Goal: Task Accomplishment & Management: Complete application form

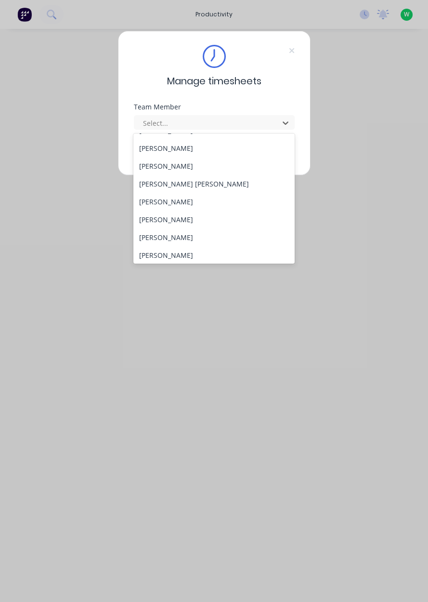
scroll to position [390, 0]
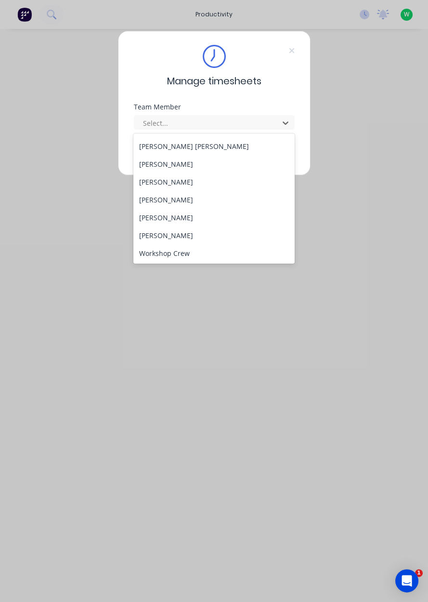
click at [222, 223] on div "[PERSON_NAME]" at bounding box center [213, 218] width 161 height 18
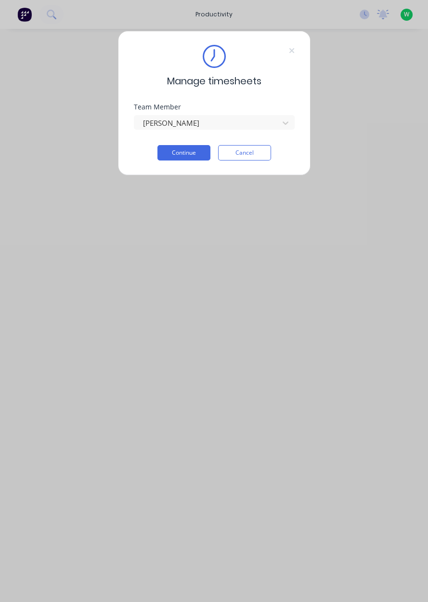
click at [191, 150] on button "Continue" at bounding box center [184, 152] width 53 height 15
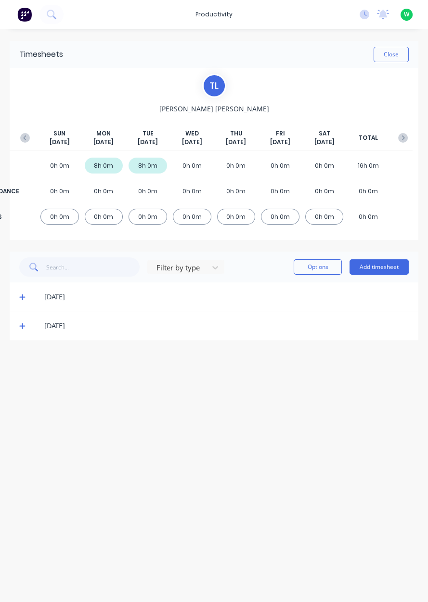
click at [379, 268] on button "Add timesheet" at bounding box center [379, 266] width 59 height 15
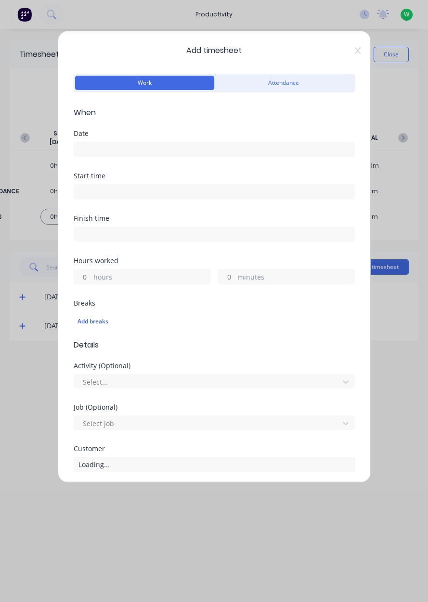
click at [357, 53] on icon at bounding box center [358, 51] width 6 height 8
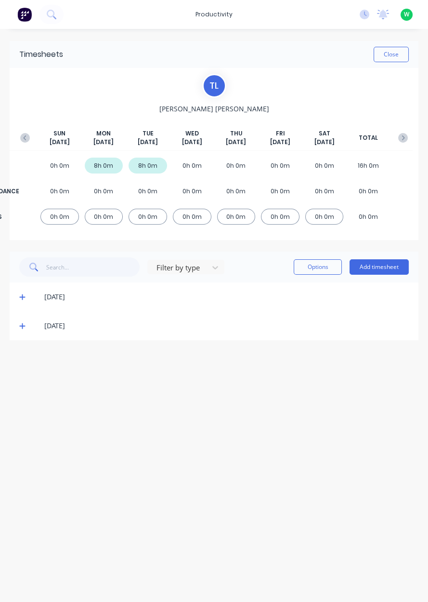
click at [26, 329] on span at bounding box center [24, 326] width 10 height 10
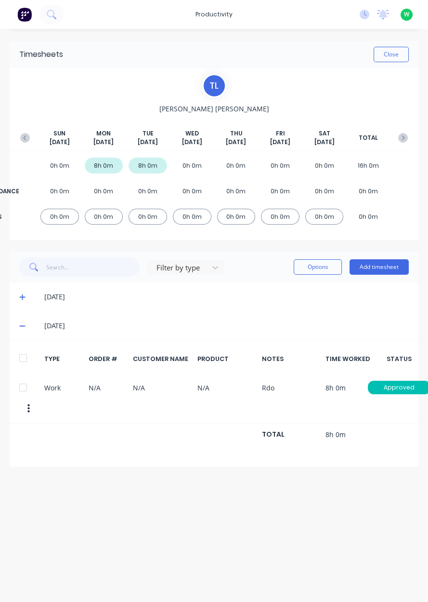
click at [27, 296] on span at bounding box center [24, 297] width 10 height 10
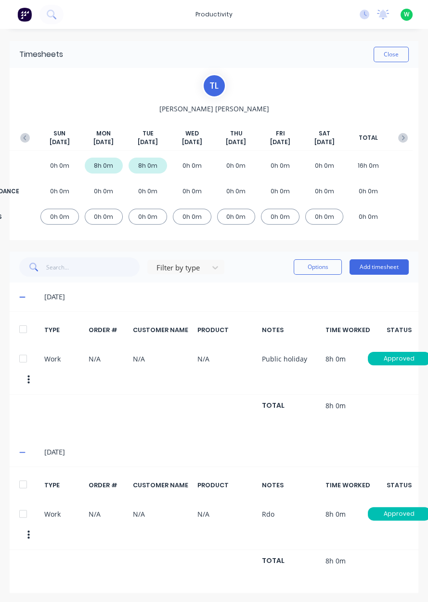
click at [19, 131] on button "button" at bounding box center [24, 137] width 19 height 17
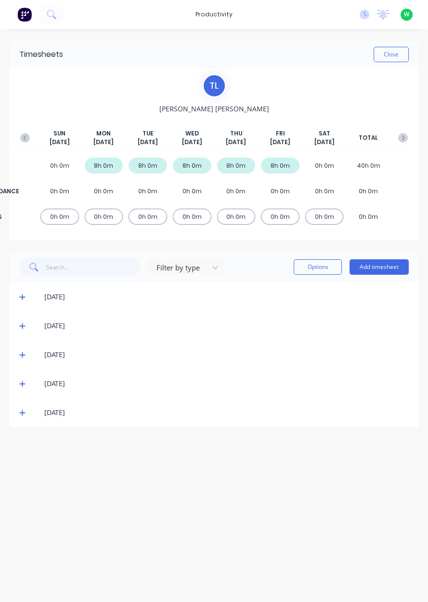
click at [408, 140] on button "button" at bounding box center [403, 137] width 19 height 17
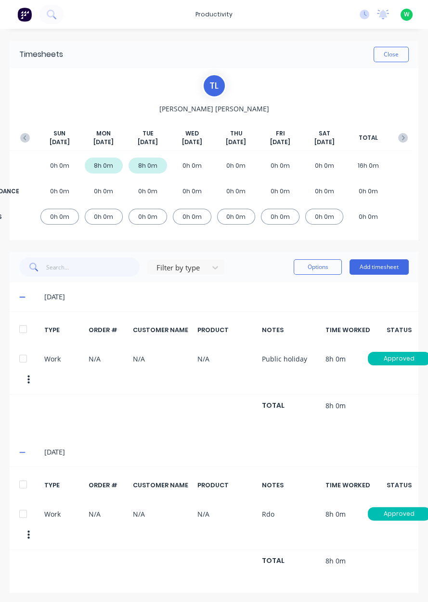
click at [380, 266] on button "Add timesheet" at bounding box center [379, 266] width 59 height 15
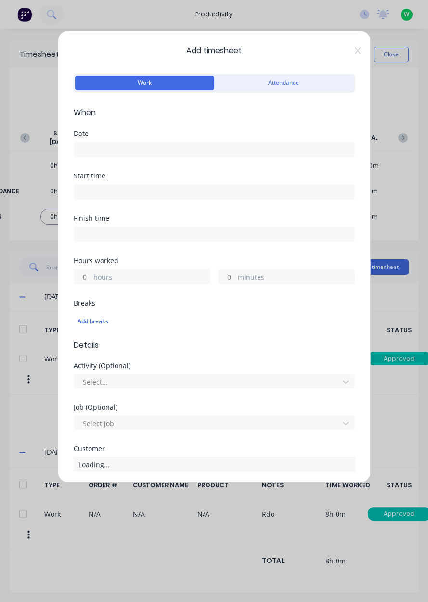
click at [300, 147] on input at bounding box center [214, 149] width 280 height 14
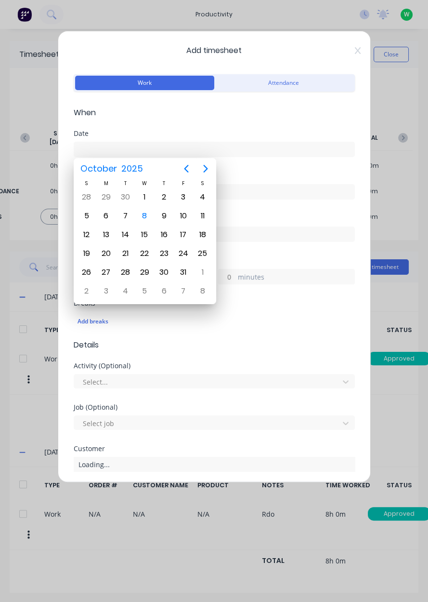
click at [142, 218] on div "8" at bounding box center [144, 216] width 14 height 14
type input "[DATE]"
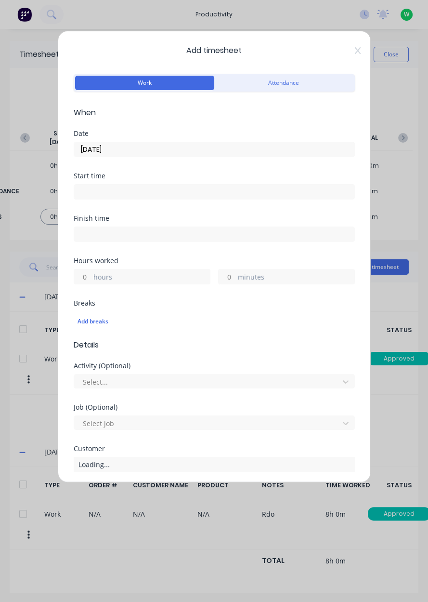
click at [172, 278] on label "hours" at bounding box center [151, 278] width 117 height 12
click at [91, 278] on input "hours" at bounding box center [82, 276] width 17 height 14
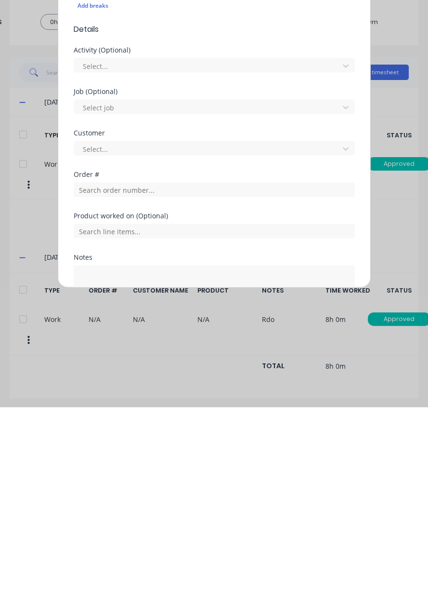
scroll to position [112, 0]
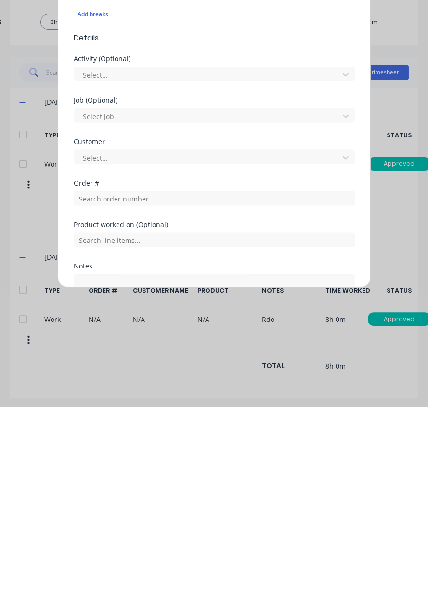
type input "1.5"
click at [102, 485] on textarea at bounding box center [214, 494] width 281 height 51
click at [95, 482] on textarea "Sweeping granet" at bounding box center [214, 494] width 281 height 51
click at [97, 484] on textarea "Sweeping granet" at bounding box center [214, 494] width 281 height 51
click at [133, 479] on textarea "Shoveling granet" at bounding box center [214, 494] width 281 height 51
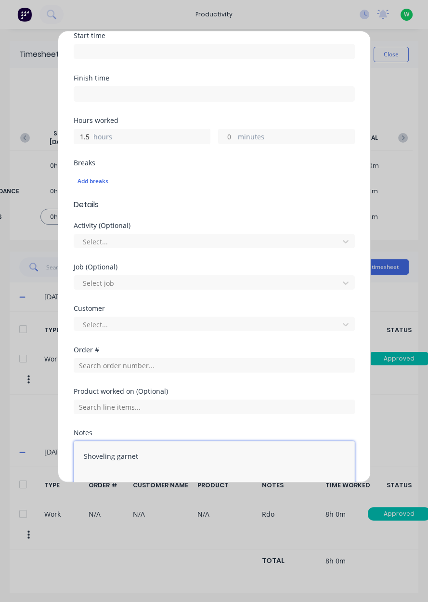
scroll to position [193, 0]
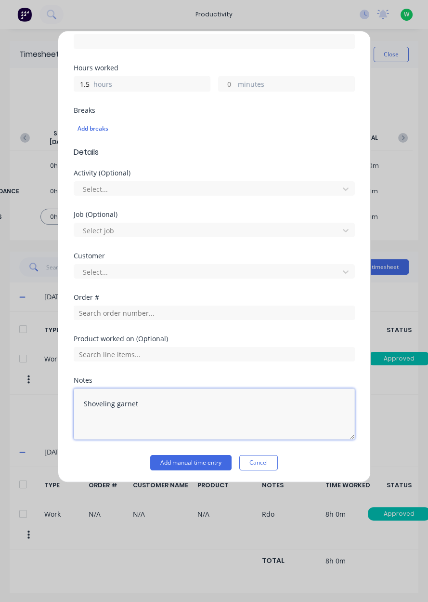
type textarea "Shoveling garnet"
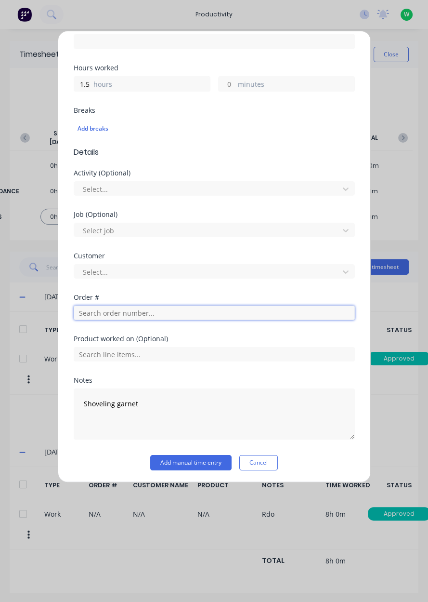
click at [111, 308] on input "text" at bounding box center [214, 312] width 281 height 14
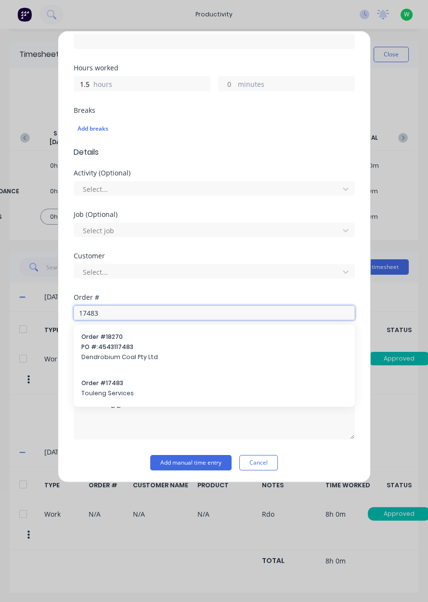
type input "17483"
click at [95, 391] on span "Touleng Services" at bounding box center [214, 393] width 266 height 9
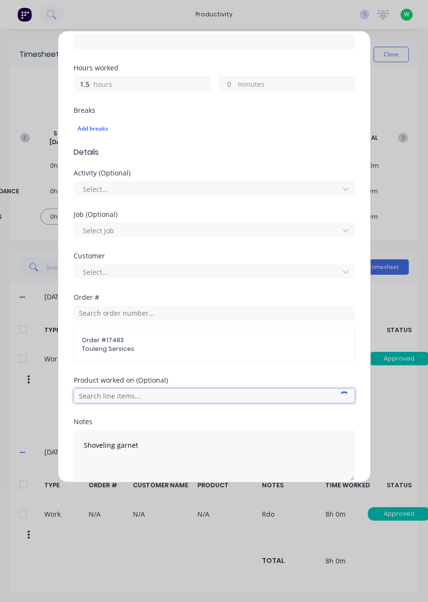
click at [102, 395] on input "text" at bounding box center [214, 395] width 281 height 14
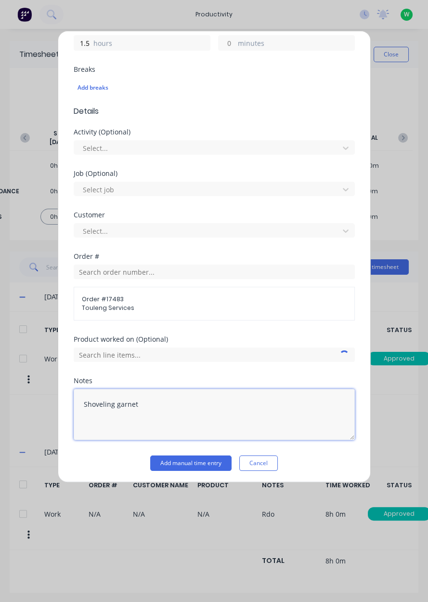
click at [157, 398] on textarea "Shoveling garnet" at bounding box center [214, 414] width 281 height 51
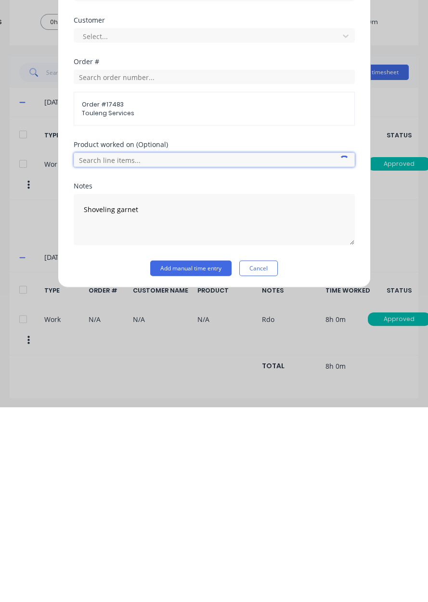
click at [96, 356] on input "text" at bounding box center [214, 354] width 281 height 14
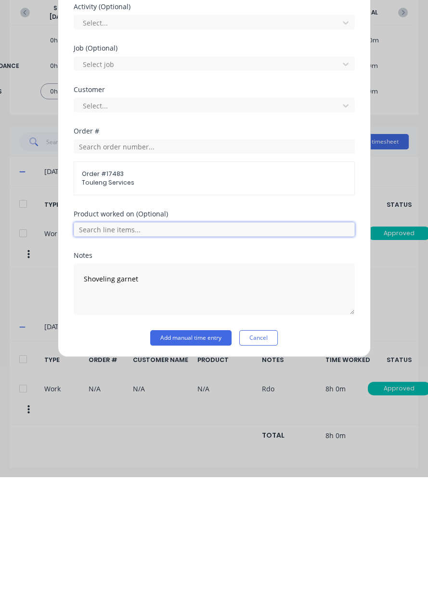
click at [282, 353] on input "text" at bounding box center [214, 354] width 281 height 14
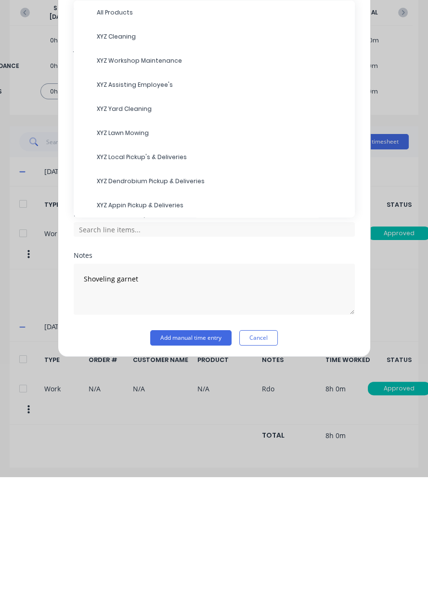
click at [188, 212] on span "XYZ Assisting Employee's" at bounding box center [222, 210] width 251 height 9
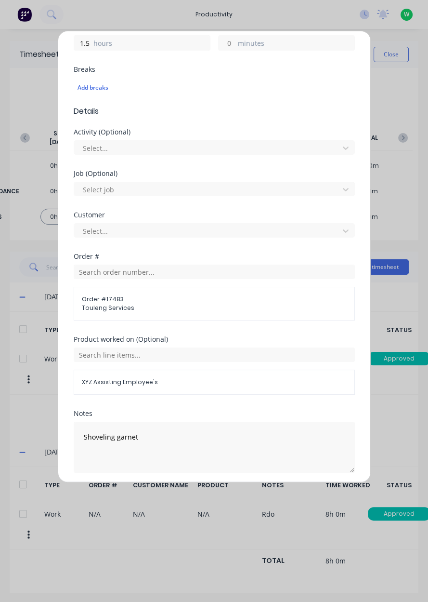
scroll to position [266, 0]
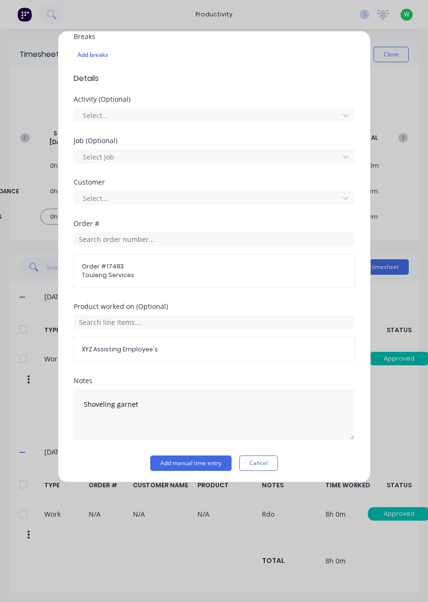
click at [190, 462] on button "Add manual time entry" at bounding box center [190, 462] width 81 height 15
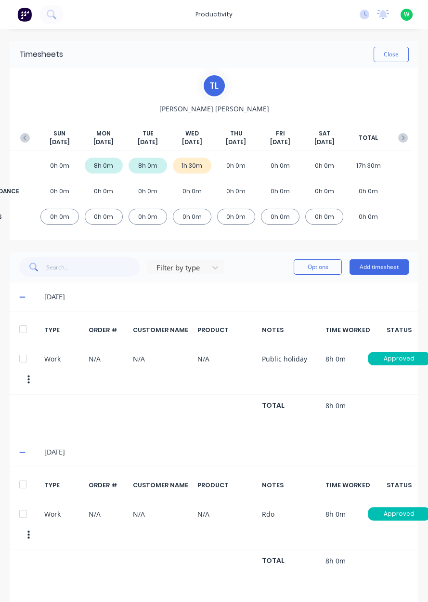
click at [385, 263] on button "Add timesheet" at bounding box center [379, 266] width 59 height 15
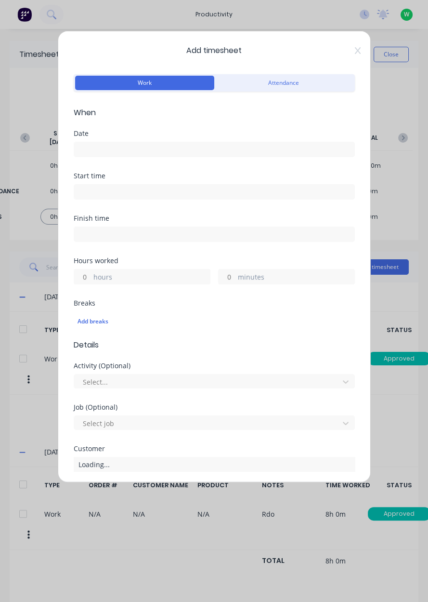
click at [245, 151] on input at bounding box center [214, 149] width 280 height 14
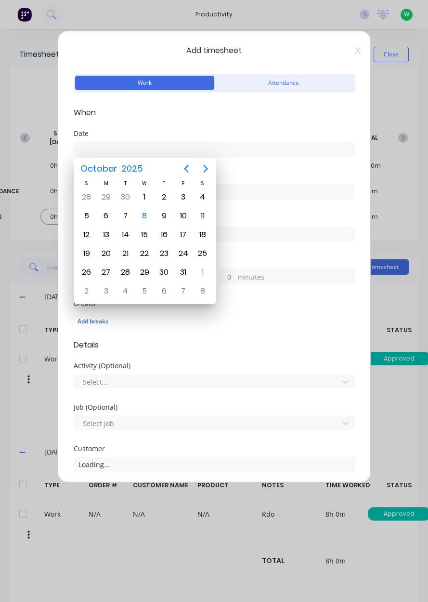
click at [146, 216] on div "8" at bounding box center [144, 216] width 14 height 14
type input "[DATE]"
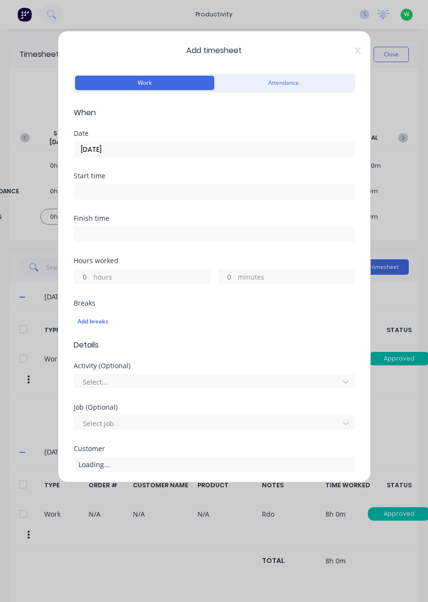
click at [154, 274] on label "hours" at bounding box center [151, 278] width 117 height 12
click at [91, 274] on input "hours" at bounding box center [82, 276] width 17 height 14
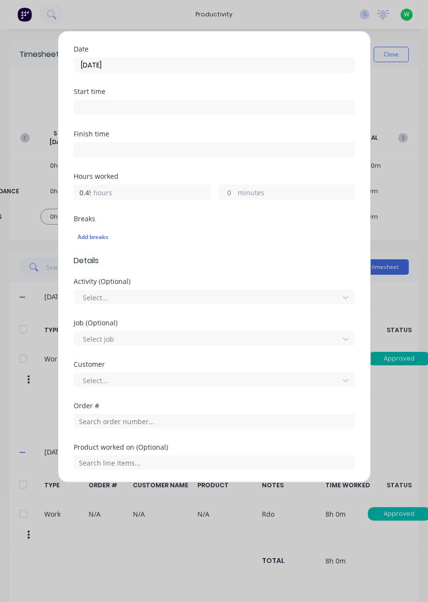
scroll to position [193, 0]
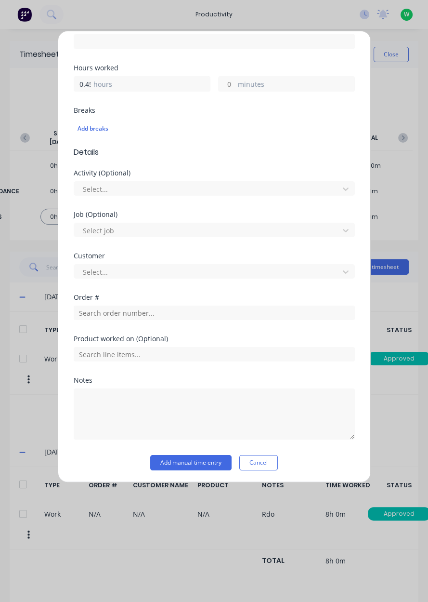
type input "0.45"
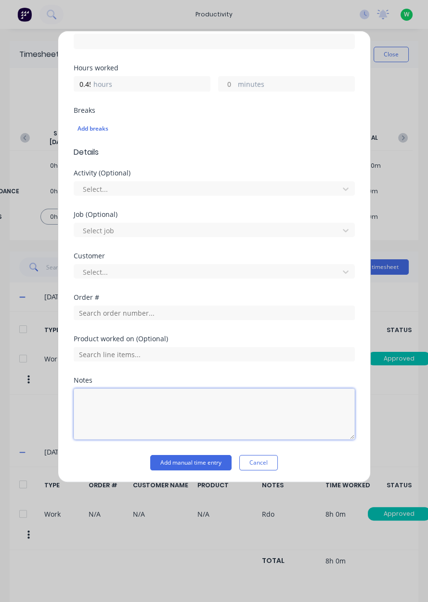
click at [212, 398] on textarea at bounding box center [214, 413] width 281 height 51
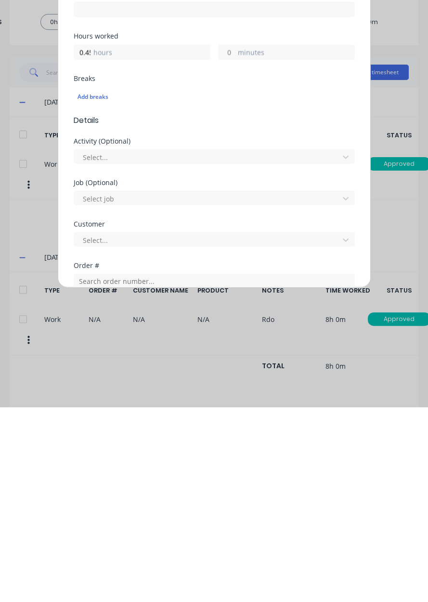
type textarea "Sweeping driveways/gutters"
click at [128, 475] on form "Work Attendance When Date [DATE] Start time Finish time Hours worked 0.45 hours…" at bounding box center [214, 337] width 281 height 591
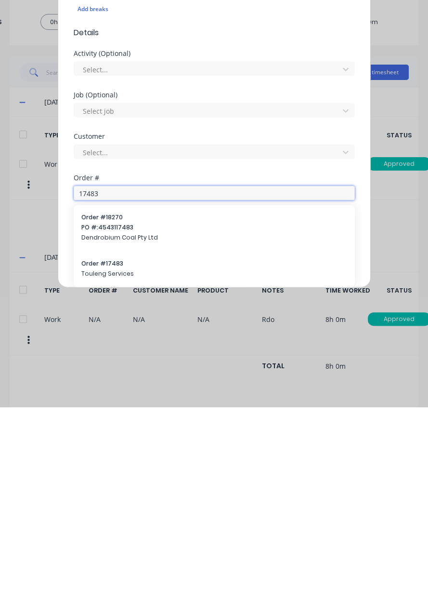
type input "17483"
click at [107, 460] on span "Order # 17483" at bounding box center [214, 458] width 266 height 9
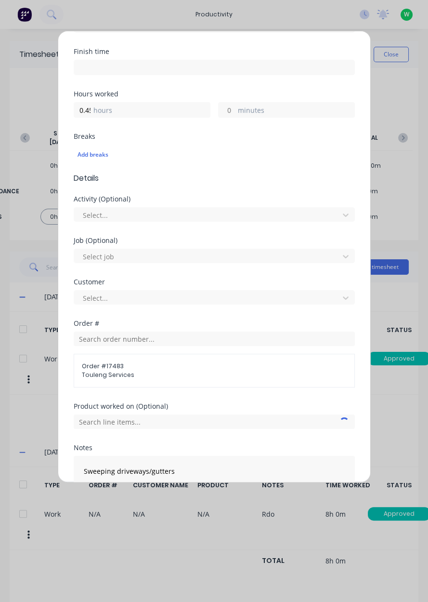
scroll to position [234, 0]
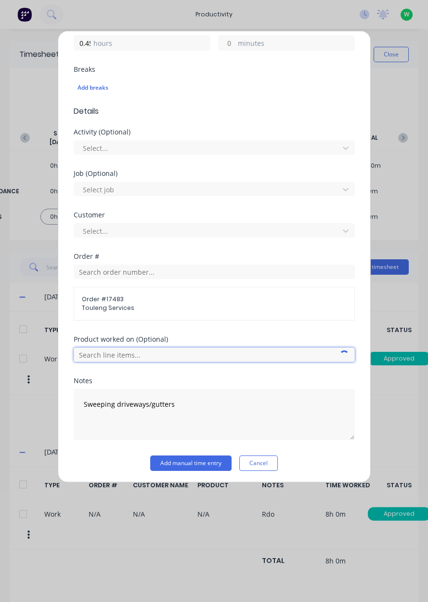
click at [105, 349] on input "text" at bounding box center [214, 354] width 281 height 14
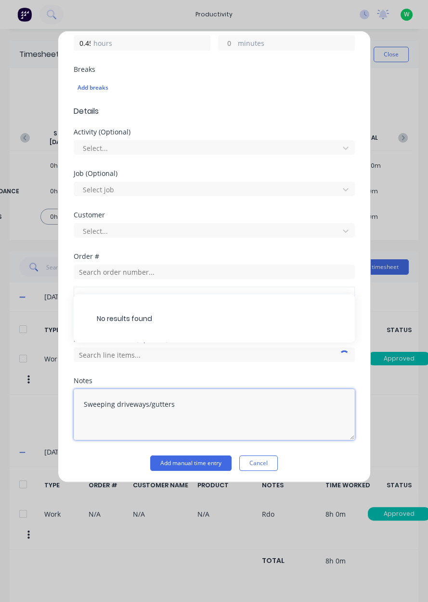
click at [244, 404] on textarea "Sweeping driveways/gutters" at bounding box center [214, 414] width 281 height 51
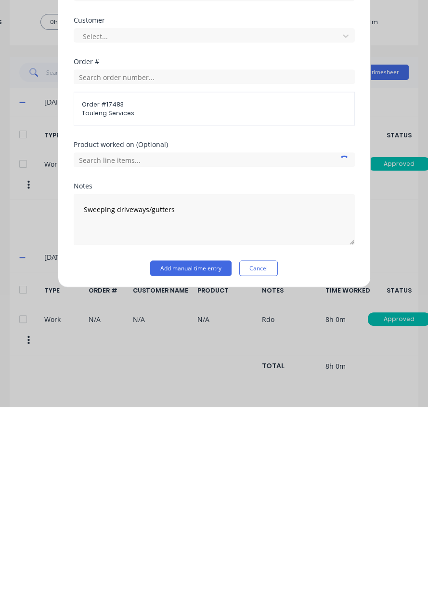
click at [286, 365] on div "Product worked on (Optional)" at bounding box center [214, 356] width 281 height 41
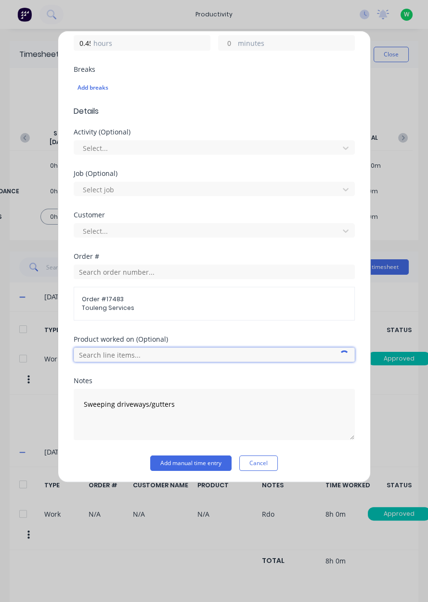
click at [229, 349] on input "text" at bounding box center [214, 354] width 281 height 14
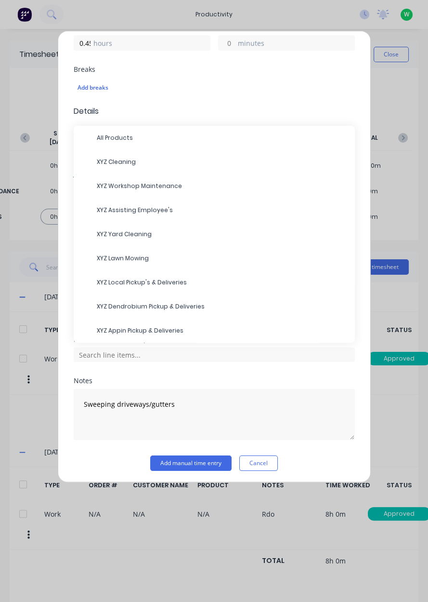
click at [107, 161] on span "XYZ Cleaning" at bounding box center [222, 162] width 251 height 9
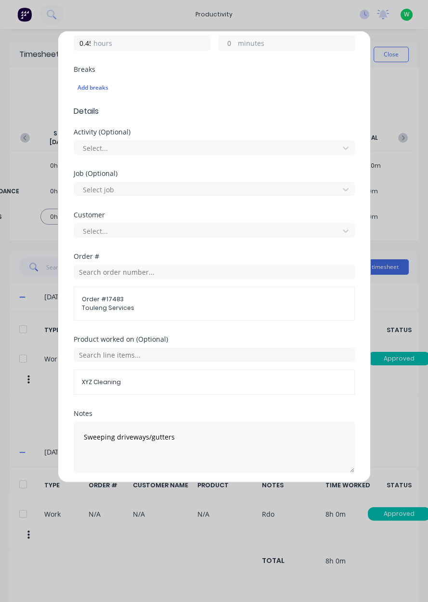
scroll to position [266, 0]
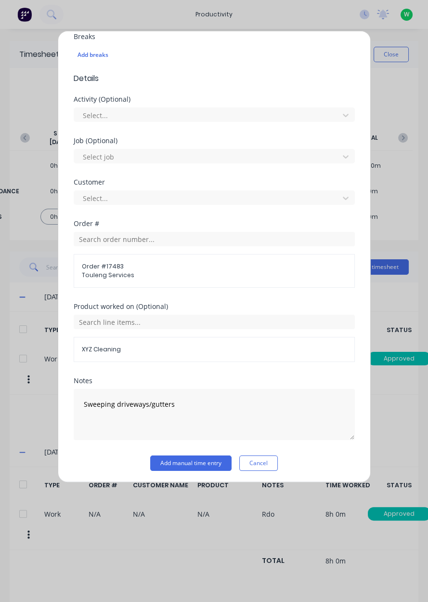
click at [179, 463] on button "Add manual time entry" at bounding box center [190, 462] width 81 height 15
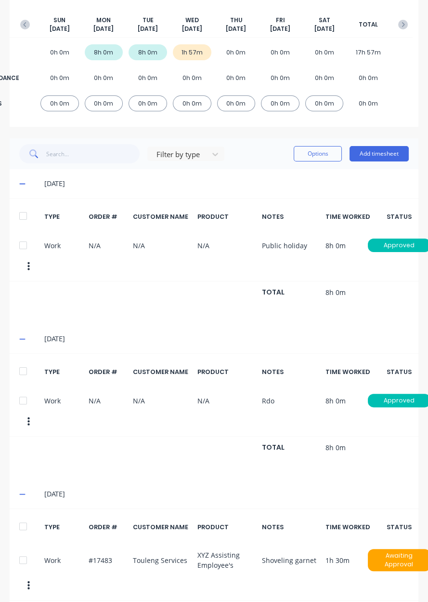
scroll to position [171, 0]
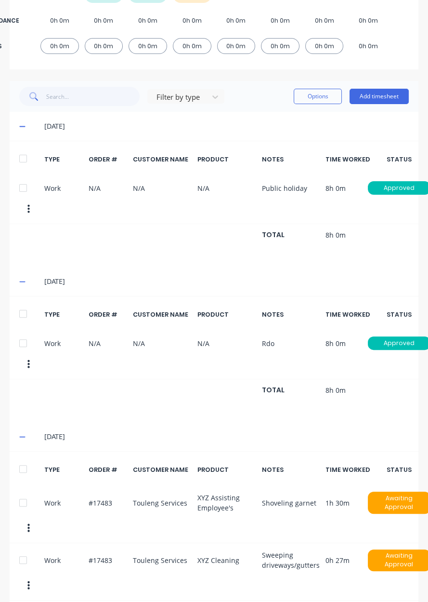
click at [26, 577] on button "button" at bounding box center [28, 585] width 20 height 17
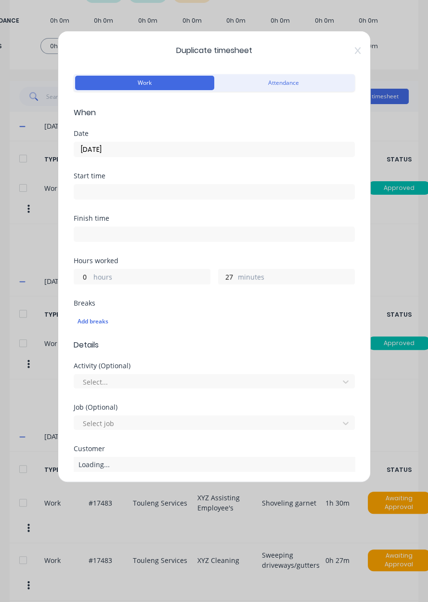
click at [357, 50] on icon at bounding box center [358, 50] width 6 height 7
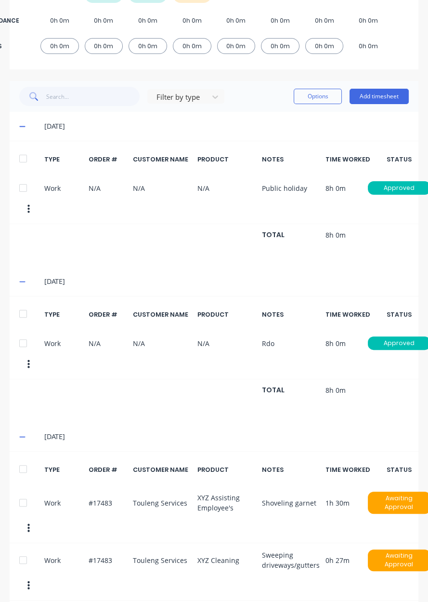
click at [315, 99] on button "Options" at bounding box center [318, 96] width 48 height 15
click at [30, 579] on button "button" at bounding box center [28, 585] width 20 height 17
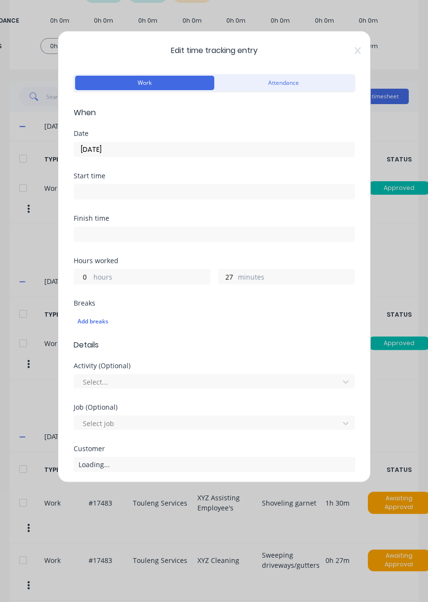
click at [357, 50] on icon at bounding box center [358, 51] width 6 height 8
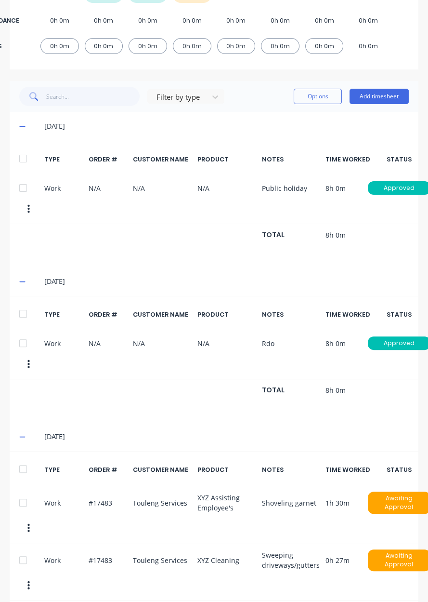
click at [21, 543] on div "Work #17483 Touleng Services XYZ Cleaning Sweeping driveways/gutters 0h 27m Awa…" at bounding box center [214, 571] width 409 height 57
click at [20, 554] on div at bounding box center [22, 559] width 19 height 19
click at [326, 93] on button "Options" at bounding box center [318, 96] width 48 height 15
click at [318, 124] on div "Delete" at bounding box center [296, 121] width 74 height 14
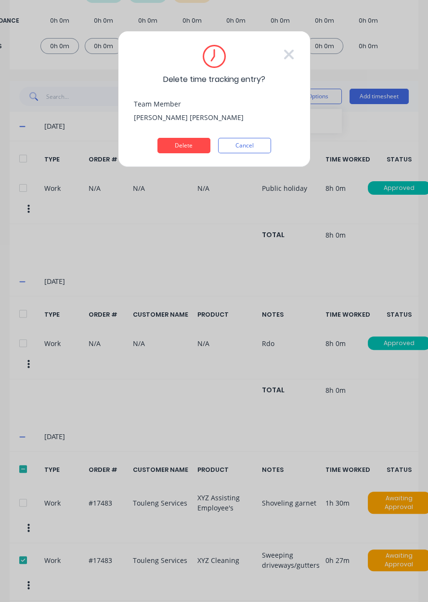
click at [186, 146] on button "Delete" at bounding box center [184, 145] width 53 height 15
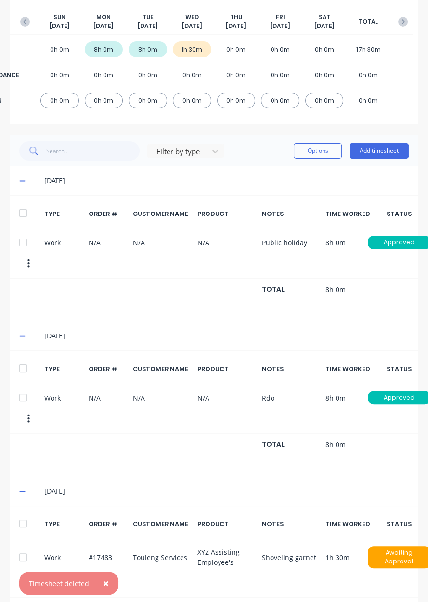
click at [375, 151] on button "Add timesheet" at bounding box center [379, 150] width 59 height 15
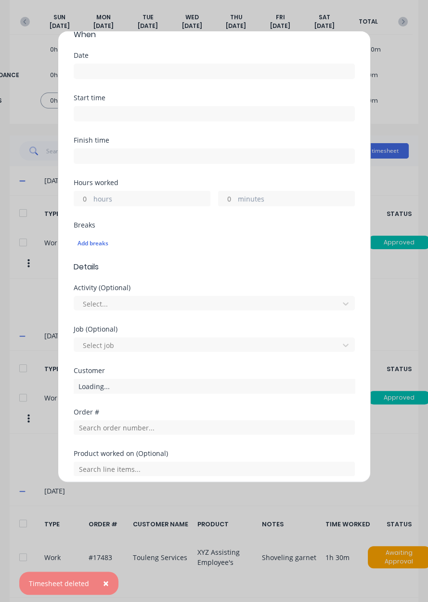
scroll to position [159, 0]
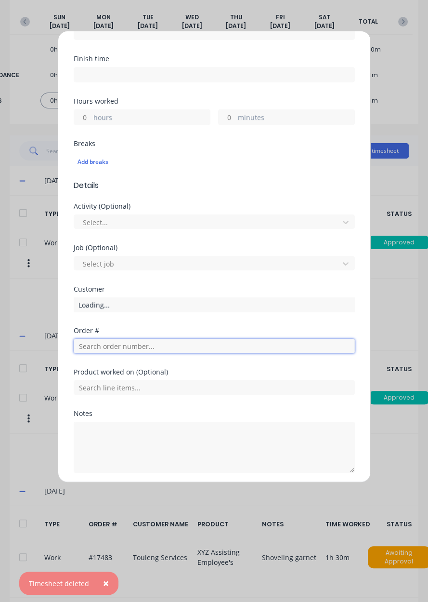
click at [257, 341] on input "text" at bounding box center [214, 346] width 281 height 14
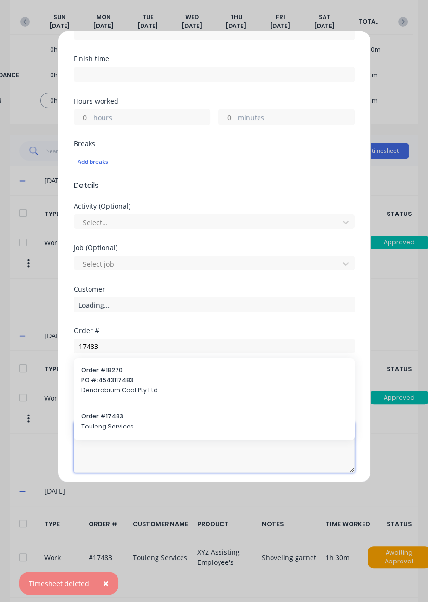
click at [158, 424] on textarea at bounding box center [214, 447] width 281 height 51
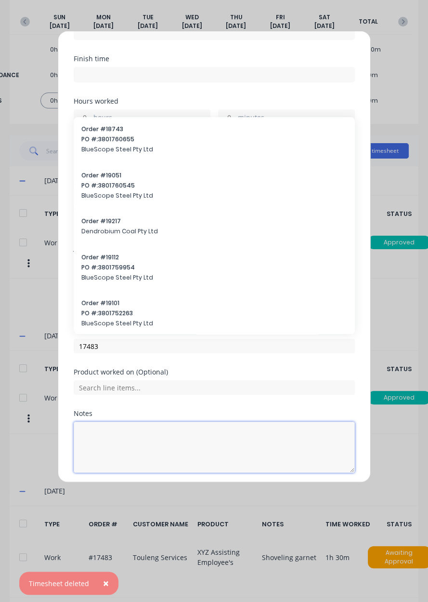
click at [137, 422] on textarea at bounding box center [214, 447] width 281 height 51
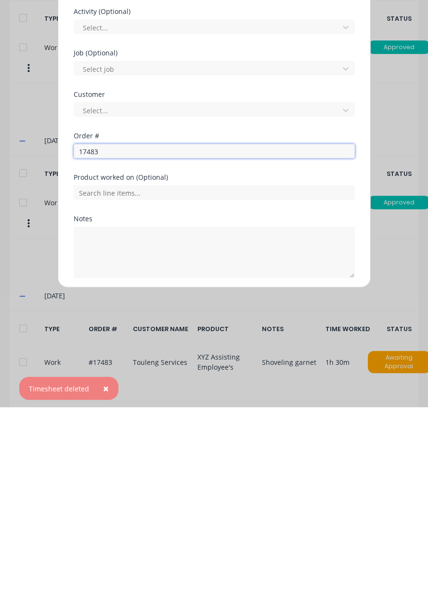
click at [179, 348] on input "17483" at bounding box center [214, 346] width 281 height 14
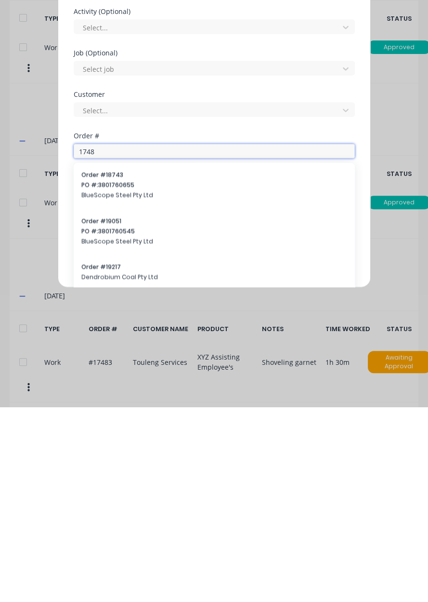
type input "17483"
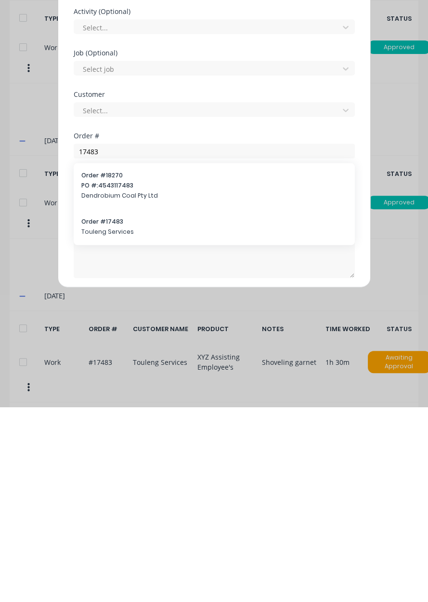
click at [108, 414] on span "Order # 17483" at bounding box center [214, 416] width 266 height 9
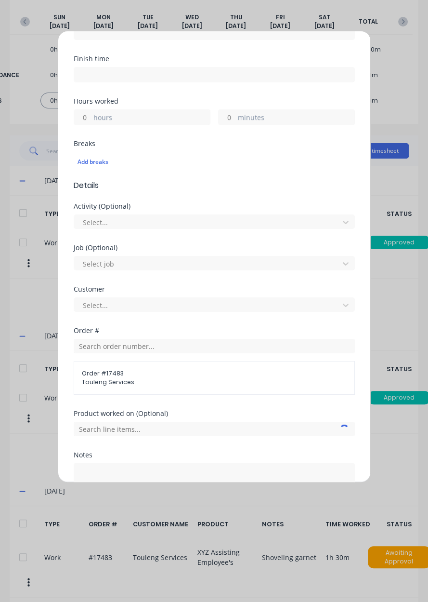
scroll to position [200, 0]
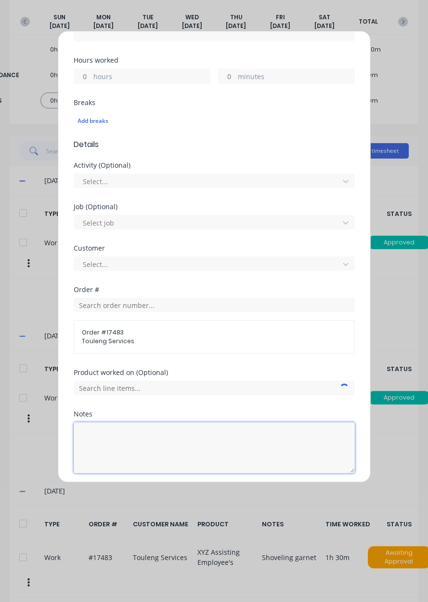
click at [99, 438] on textarea at bounding box center [214, 447] width 281 height 51
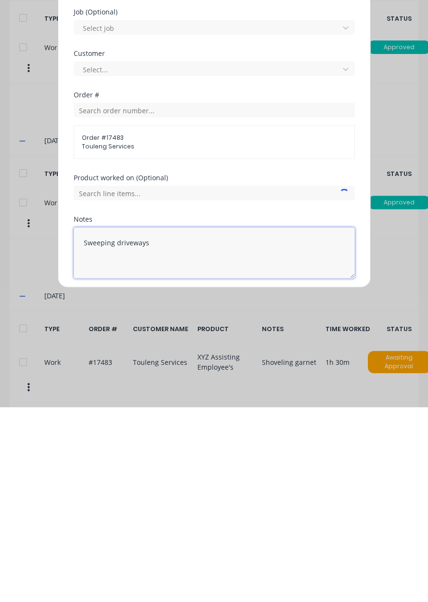
type textarea "Sweeping driveways"
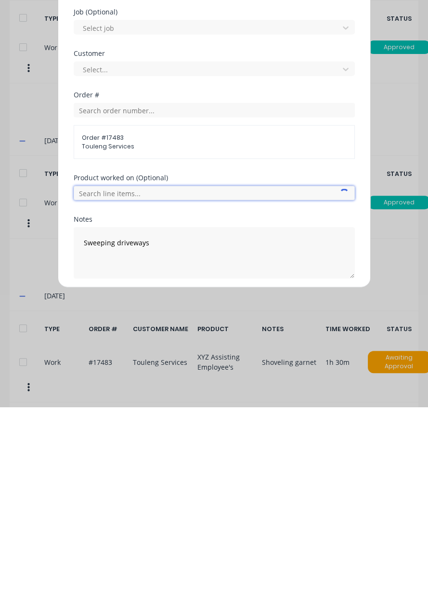
click at [202, 390] on input "text" at bounding box center [214, 388] width 281 height 14
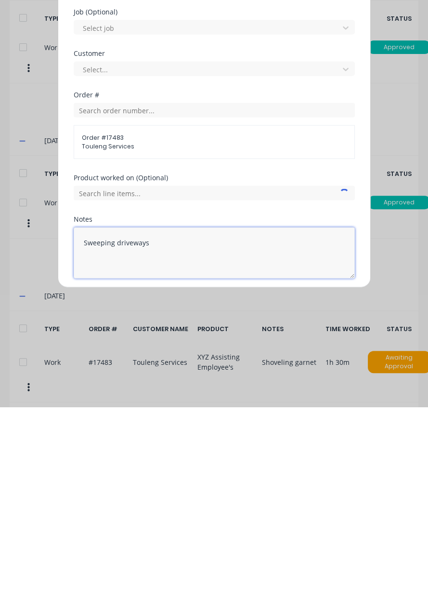
click at [299, 469] on textarea "Sweeping driveways" at bounding box center [214, 447] width 281 height 51
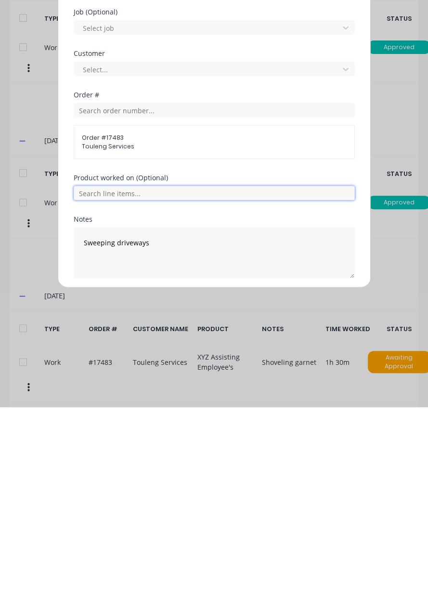
click at [274, 386] on input "text" at bounding box center [214, 388] width 281 height 14
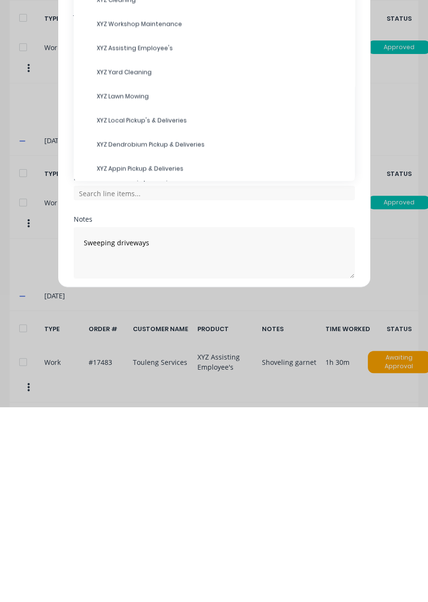
click at [154, 268] on span "XYZ Yard Cleaning" at bounding box center [222, 267] width 251 height 9
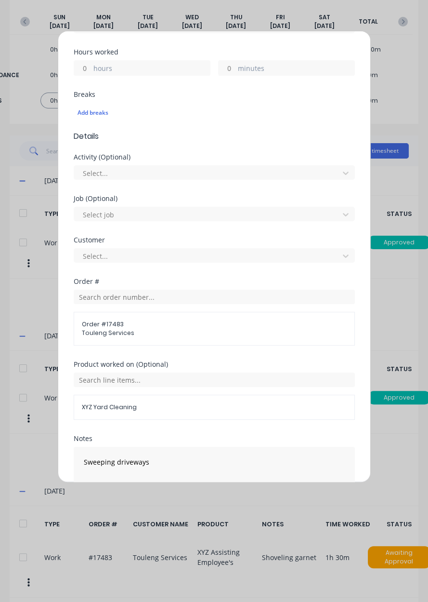
scroll to position [209, 0]
click at [231, 380] on input "text" at bounding box center [214, 379] width 281 height 14
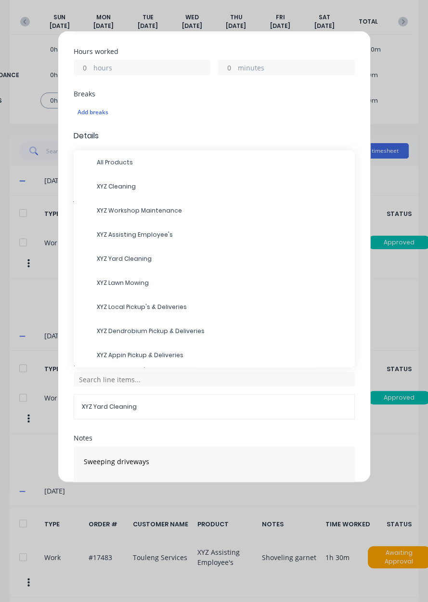
click at [149, 187] on span "XYZ Cleaning" at bounding box center [222, 186] width 251 height 9
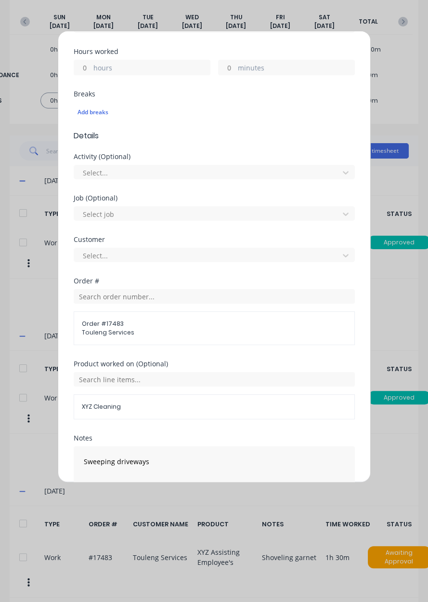
click at [169, 69] on label "hours" at bounding box center [151, 69] width 117 height 12
click at [91, 69] on input "hours" at bounding box center [82, 67] width 17 height 14
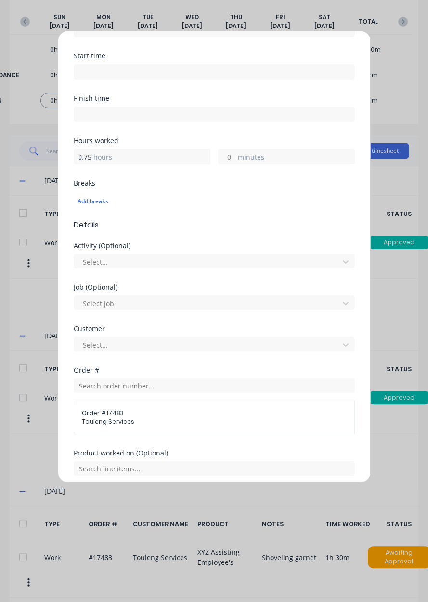
scroll to position [233, 0]
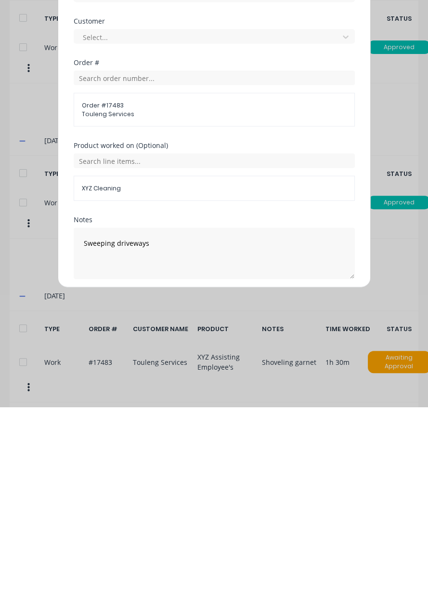
type input "0.75"
click at [179, 495] on button "Add manual time entry" at bounding box center [190, 496] width 81 height 15
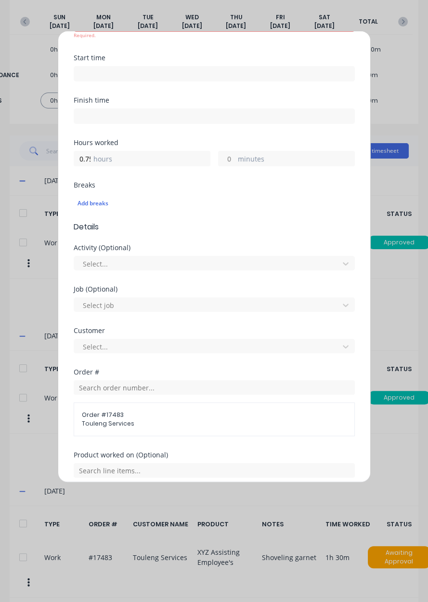
scroll to position [0, 0]
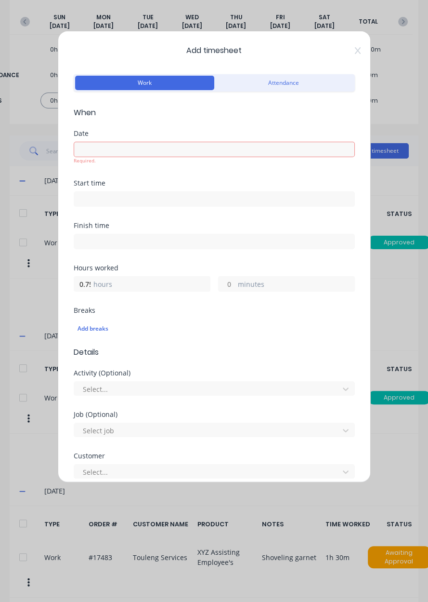
click at [100, 151] on input at bounding box center [214, 149] width 280 height 14
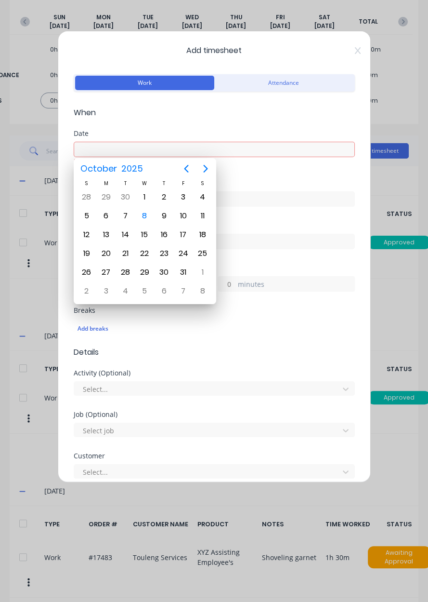
click at [145, 218] on div "8" at bounding box center [144, 216] width 14 height 14
type input "[DATE]"
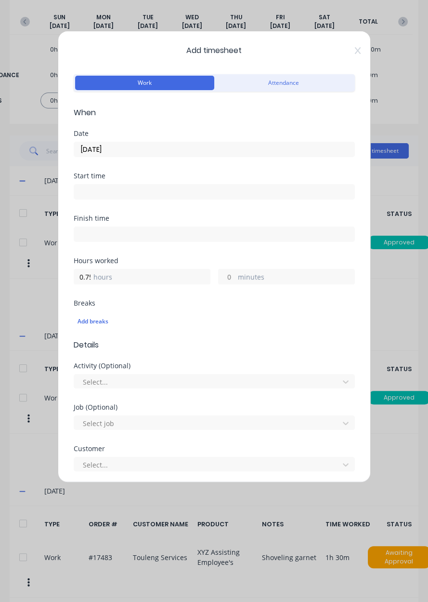
scroll to position [233, 0]
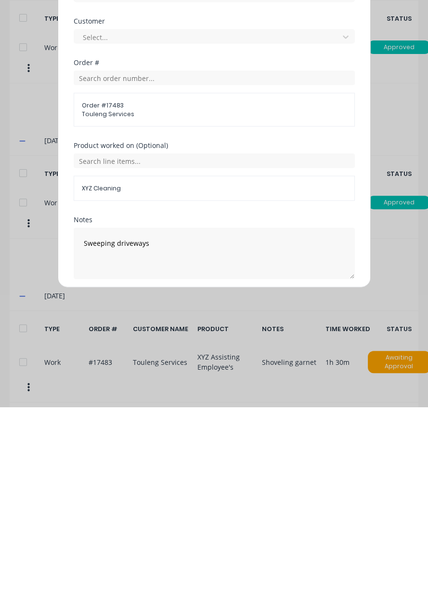
click at [173, 495] on button "Add manual time entry" at bounding box center [190, 496] width 81 height 15
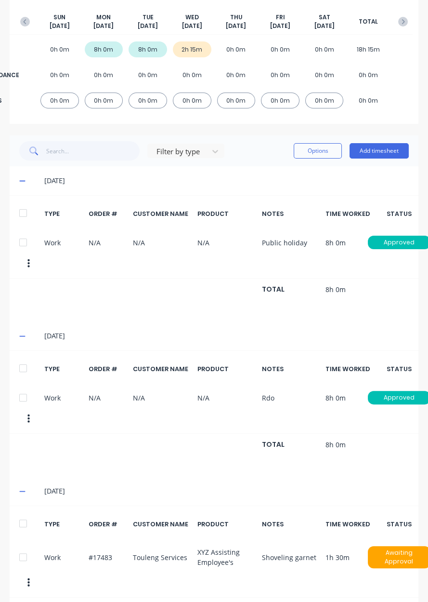
click at [395, 153] on button "Add timesheet" at bounding box center [379, 150] width 59 height 15
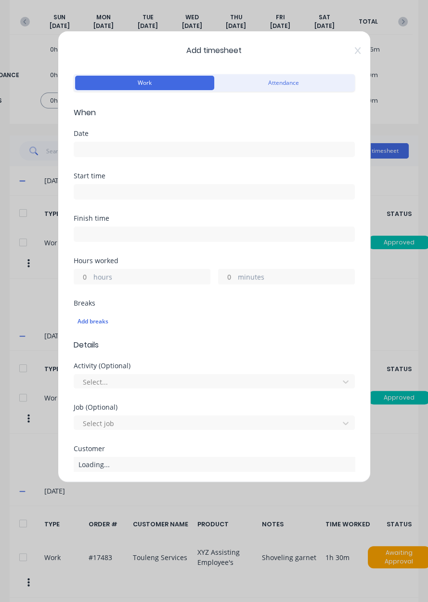
click at [147, 288] on div "Hours worked hours minutes" at bounding box center [214, 278] width 281 height 42
click at [93, 277] on label "hours" at bounding box center [151, 278] width 117 height 12
click at [91, 277] on input "hours" at bounding box center [82, 276] width 17 height 14
type input "1.75"
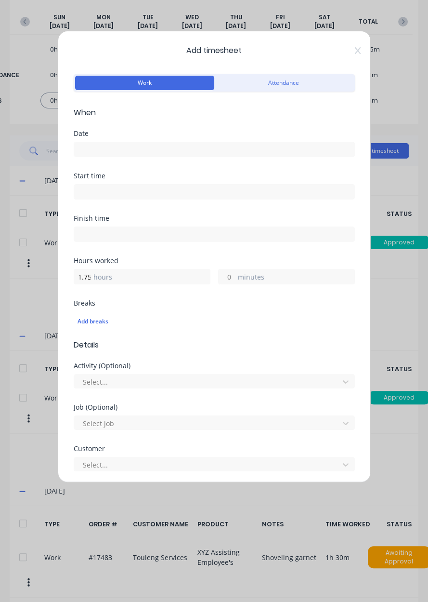
click at [103, 152] on input at bounding box center [214, 149] width 280 height 14
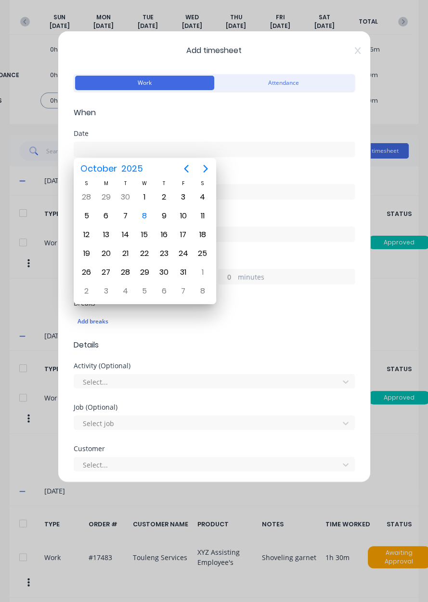
click at [149, 222] on div "8" at bounding box center [144, 216] width 19 height 18
type input "[DATE]"
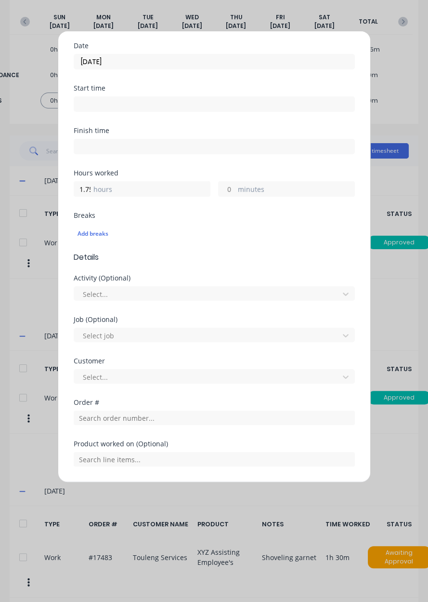
scroll to position [159, 0]
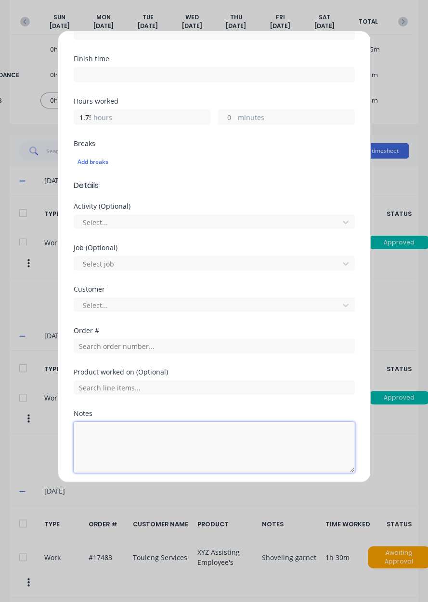
click at [85, 433] on textarea at bounding box center [214, 447] width 281 height 51
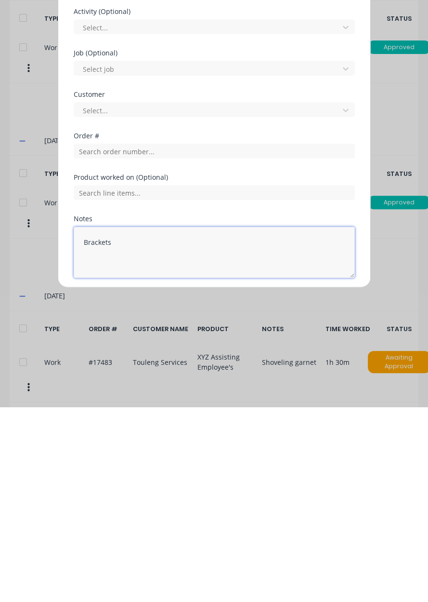
type textarea "Brackets"
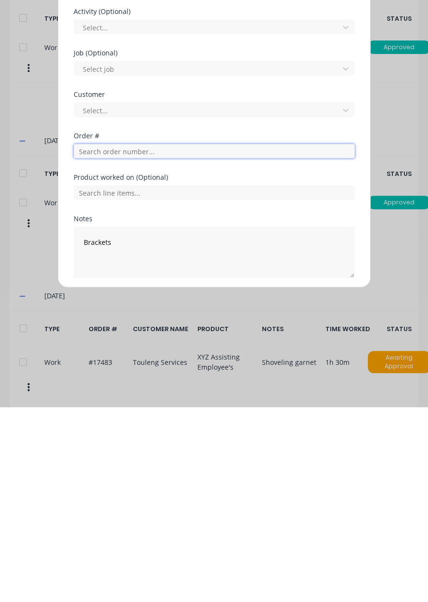
click at [93, 342] on input "text" at bounding box center [214, 346] width 281 height 14
type input "19019"
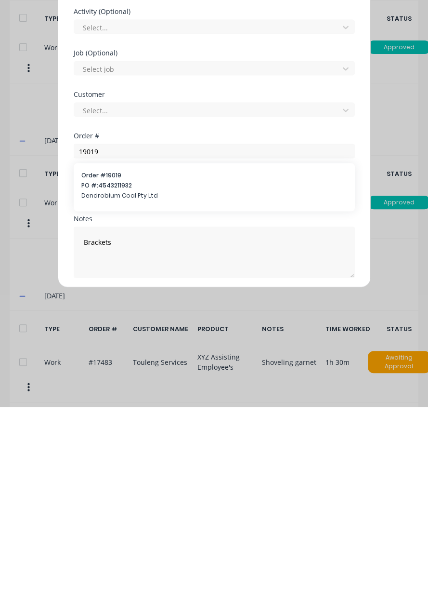
click at [94, 386] on span "Dendrobium Coal Pty Ltd" at bounding box center [214, 390] width 266 height 9
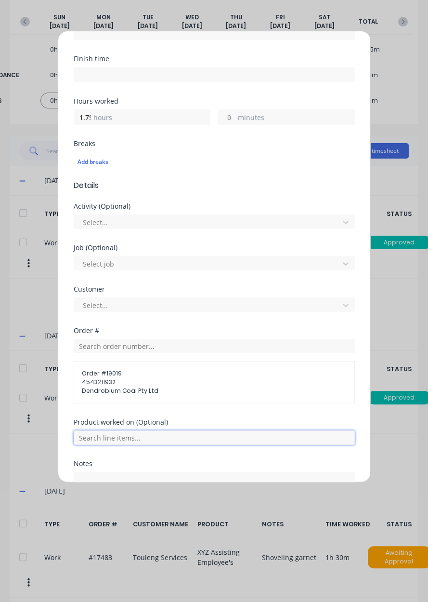
click at [104, 438] on input "text" at bounding box center [214, 437] width 281 height 14
click at [279, 166] on div "Add breaks" at bounding box center [215, 162] width 274 height 13
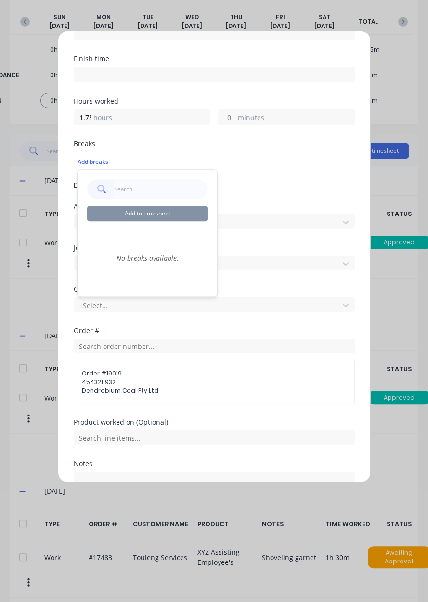
scroll to position [0, 0]
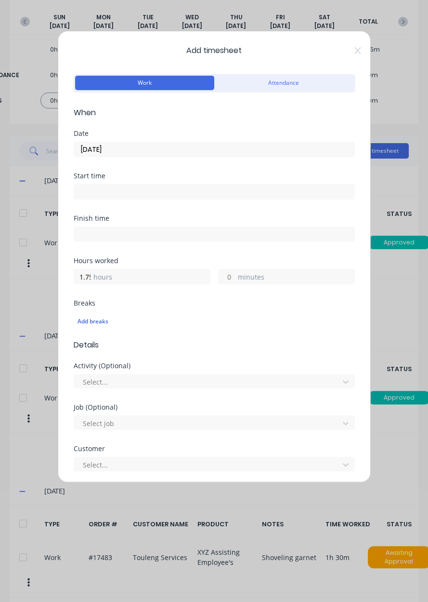
click at [359, 51] on icon at bounding box center [358, 51] width 6 height 8
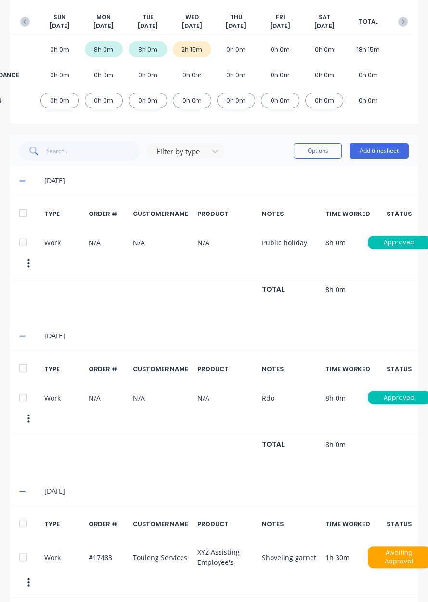
click at [20, 27] on button "button" at bounding box center [24, 21] width 19 height 17
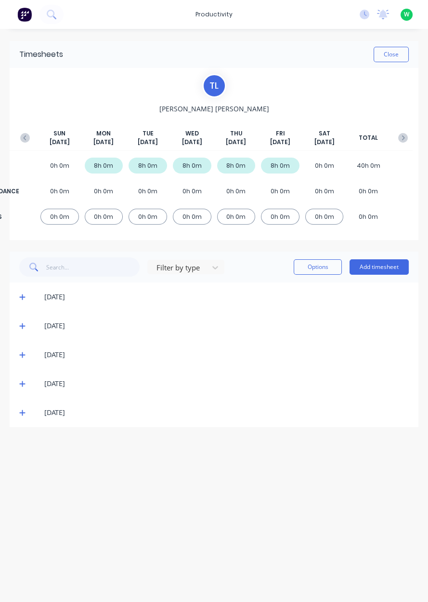
click at [27, 353] on span at bounding box center [24, 355] width 10 height 10
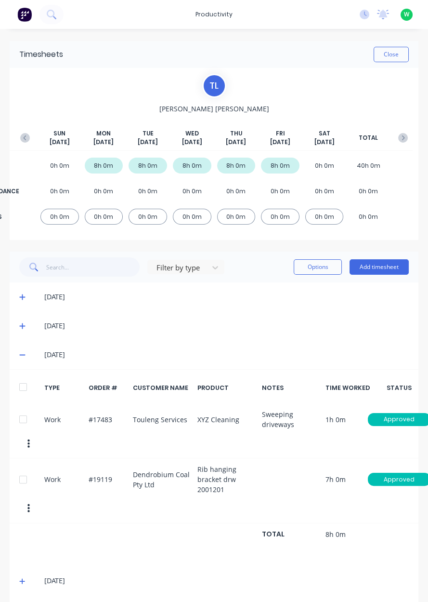
click at [384, 263] on button "Add timesheet" at bounding box center [379, 266] width 59 height 15
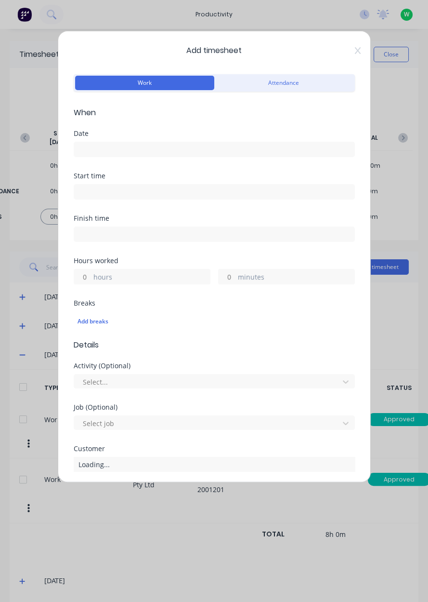
click at [210, 148] on input at bounding box center [214, 149] width 280 height 14
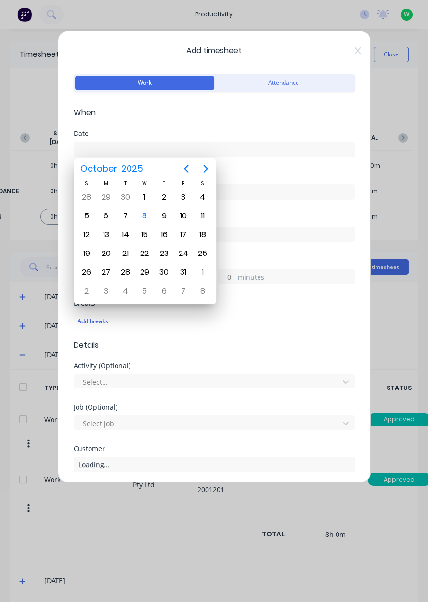
click at [146, 211] on div "8" at bounding box center [144, 216] width 14 height 14
type input "[DATE]"
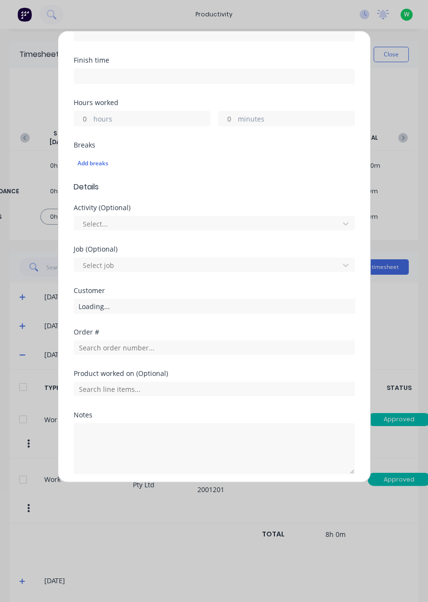
scroll to position [159, 0]
click at [164, 116] on label "hours" at bounding box center [151, 118] width 117 height 12
click at [91, 116] on input "hours" at bounding box center [82, 117] width 17 height 14
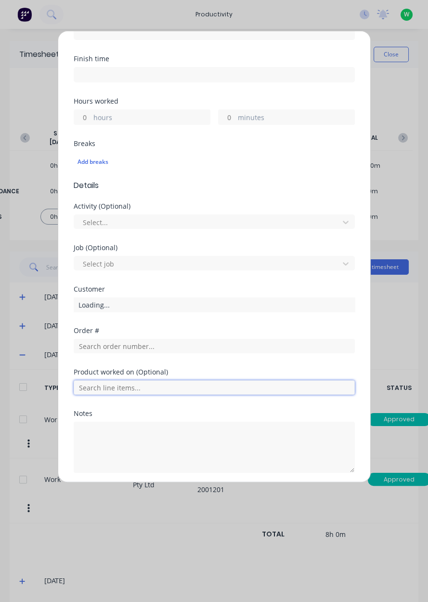
click at [230, 384] on input "text" at bounding box center [214, 387] width 281 height 14
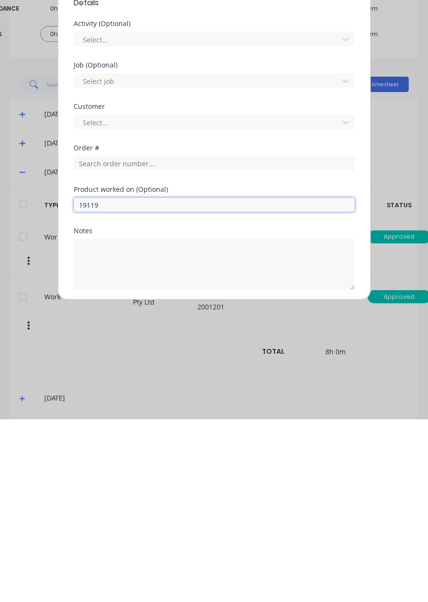
click at [247, 388] on input "19119" at bounding box center [214, 387] width 281 height 14
type input "1"
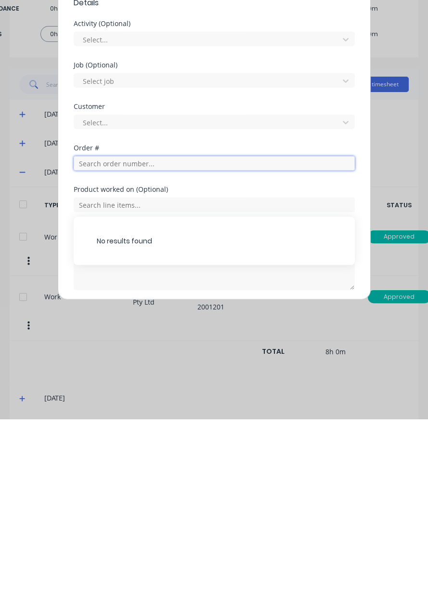
click at [267, 341] on input "text" at bounding box center [214, 346] width 281 height 14
type input "19119"
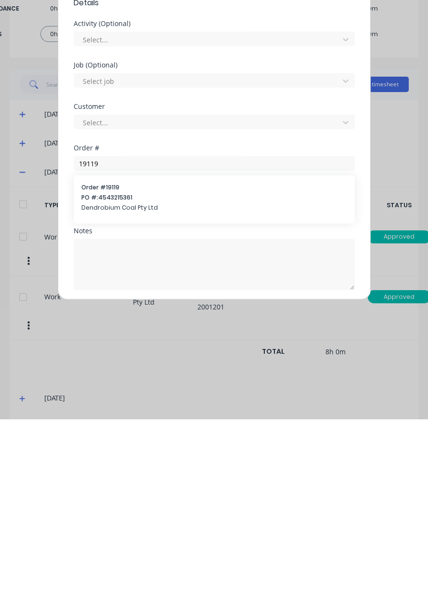
click at [99, 379] on span "PO #: 4543215361" at bounding box center [214, 380] width 266 height 9
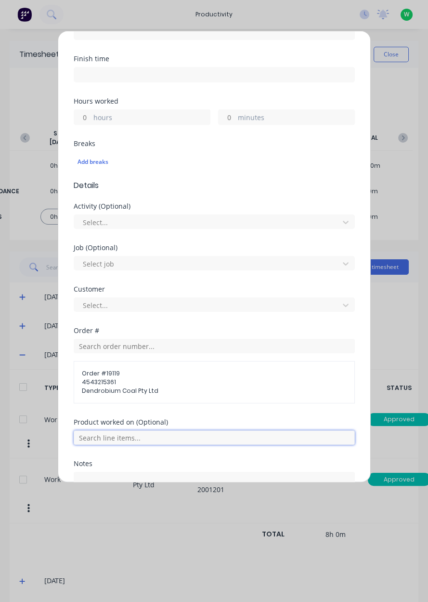
click at [97, 435] on input "text" at bounding box center [214, 437] width 281 height 14
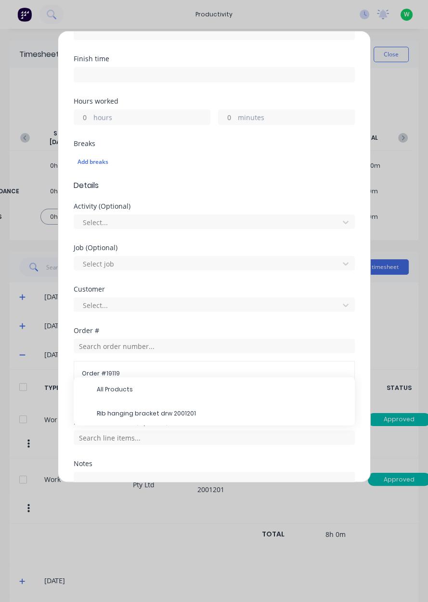
click at [110, 412] on span "Rib hanging bracket drw 2001201" at bounding box center [222, 413] width 251 height 9
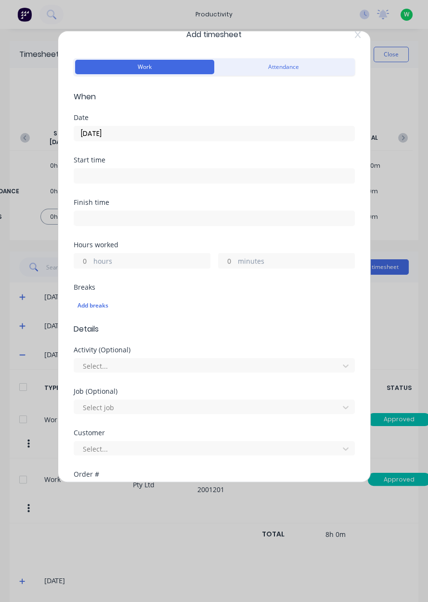
scroll to position [13, 0]
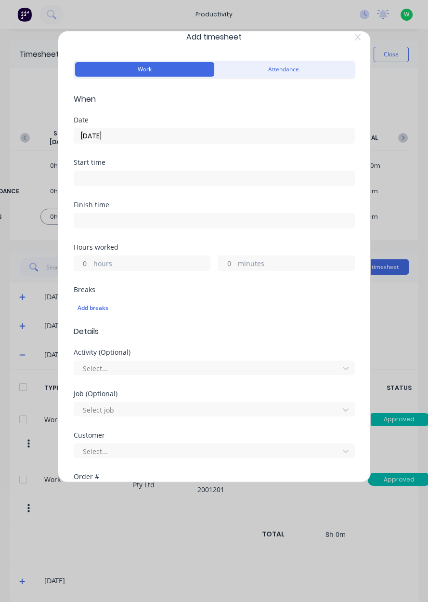
click at [177, 268] on label "hours" at bounding box center [151, 264] width 117 height 12
click at [91, 268] on input "hours" at bounding box center [82, 263] width 17 height 14
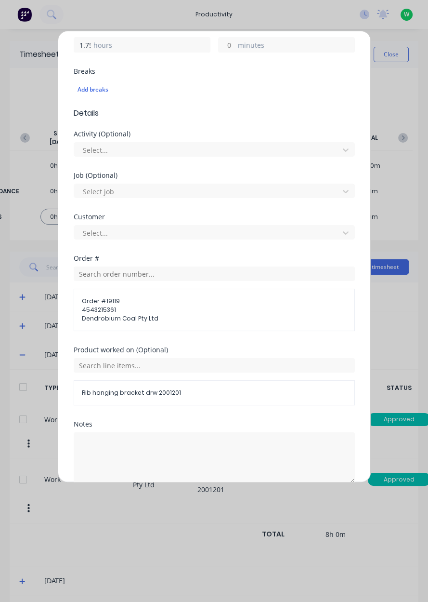
scroll to position [242, 0]
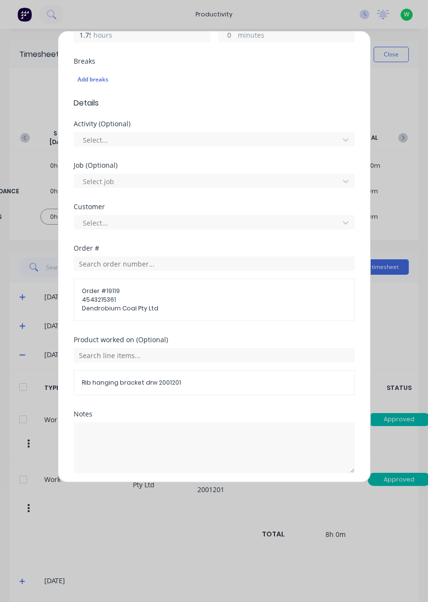
type input "1.75"
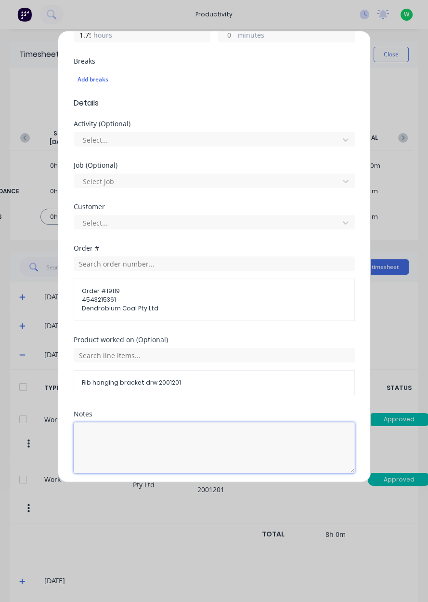
click at [107, 437] on textarea at bounding box center [214, 447] width 281 height 51
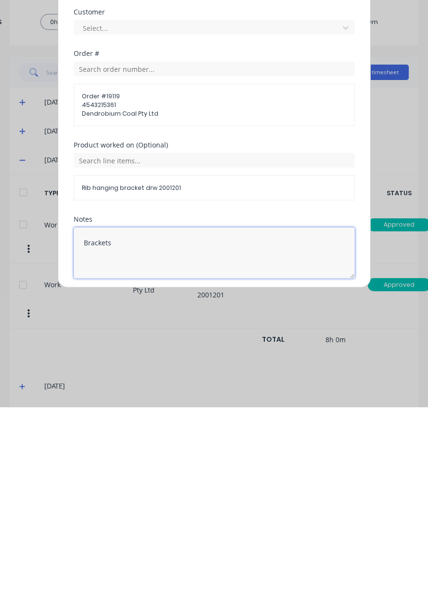
type textarea "Brackets"
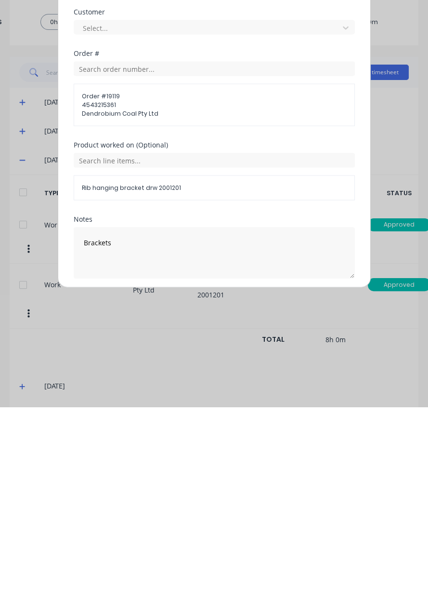
click at [190, 491] on button "Add manual time entry" at bounding box center [190, 496] width 81 height 15
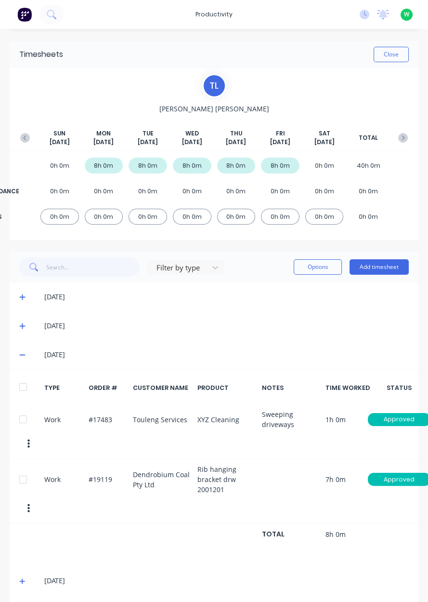
click at [404, 136] on icon "button" at bounding box center [403, 138] width 10 height 10
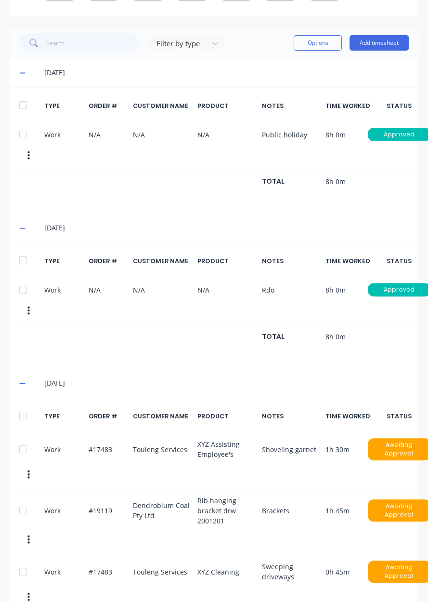
scroll to position [225, 0]
